Goal: Task Accomplishment & Management: Use online tool/utility

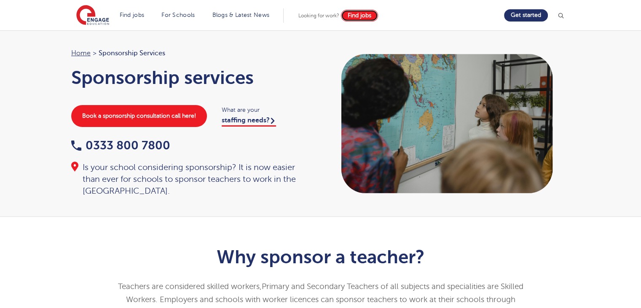
click at [363, 13] on span "Find jobs" at bounding box center [360, 15] width 24 height 6
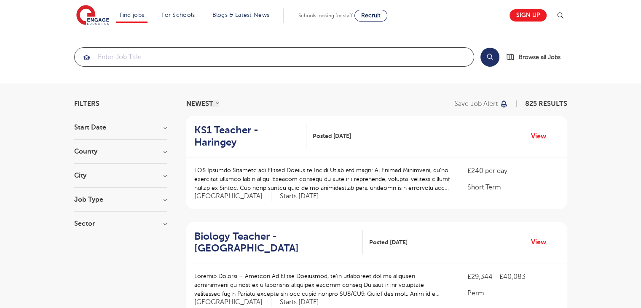
click at [152, 59] on input "search" at bounding box center [274, 57] width 399 height 19
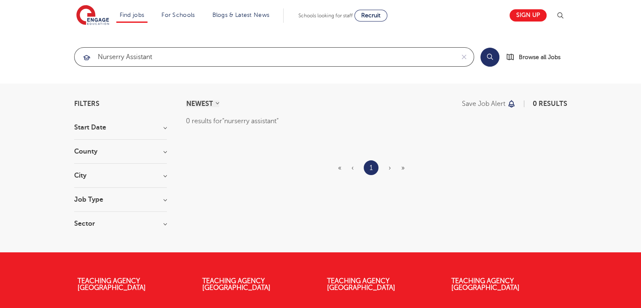
click button "Submit" at bounding box center [0, 0] width 0 height 0
click at [159, 58] on input "nurserry assistant" at bounding box center [265, 57] width 380 height 19
type input "n"
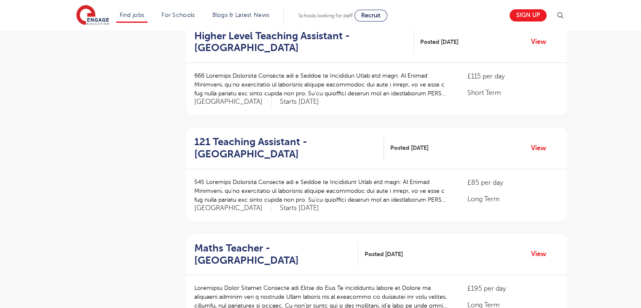
scroll to position [742, 0]
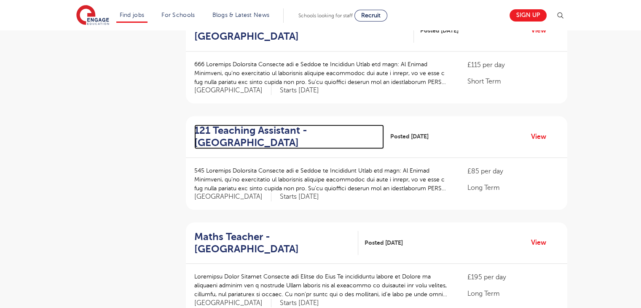
click at [259, 124] on h2 "121 Teaching Assistant - [GEOGRAPHIC_DATA]" at bounding box center [285, 136] width 183 height 24
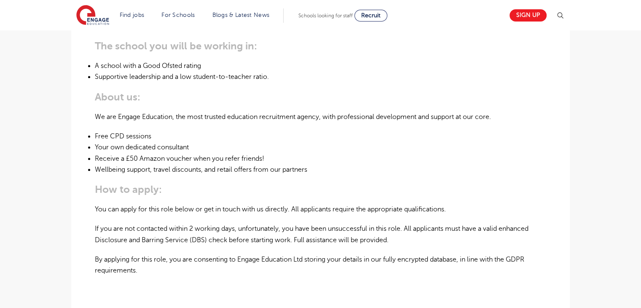
scroll to position [478, 0]
